Goal: Check status: Check status

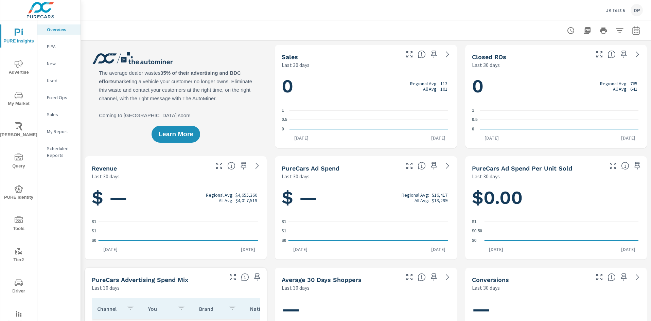
scroll to position [0, 0]
click at [18, 315] on rect "nav menu" at bounding box center [18, 315] width 1 height 3
